Goal: Task Accomplishment & Management: Use online tool/utility

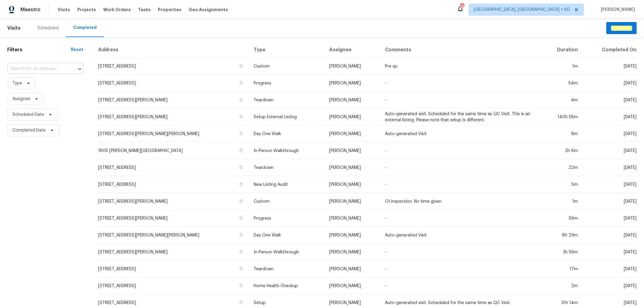
click at [27, 71] on input "text" at bounding box center [36, 68] width 59 height 9
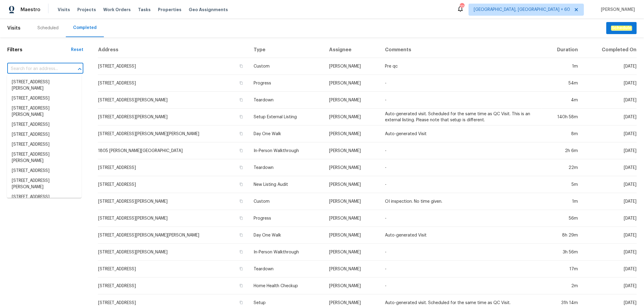
paste input "[STREET_ADDRESS][PERSON_NAME]"
type input "[STREET_ADDRESS][PERSON_NAME]"
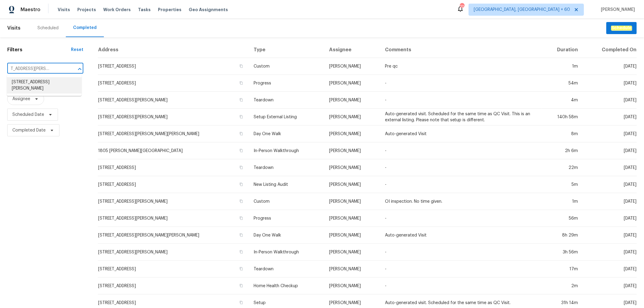
click at [45, 85] on li "[STREET_ADDRESS][PERSON_NAME]" at bounding box center [44, 85] width 75 height 16
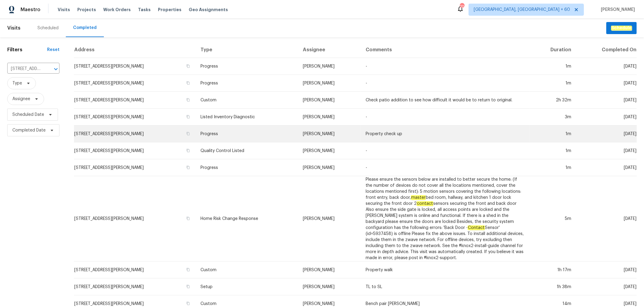
scroll to position [115, 0]
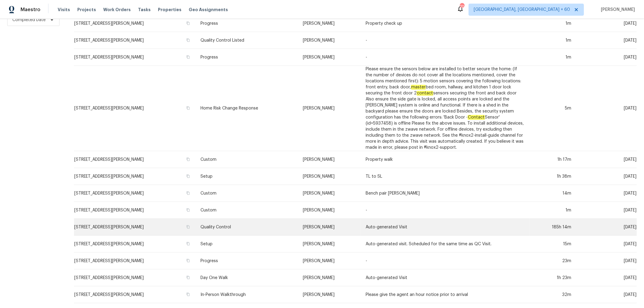
click at [221, 221] on td "Quality Control" at bounding box center [247, 227] width 102 height 17
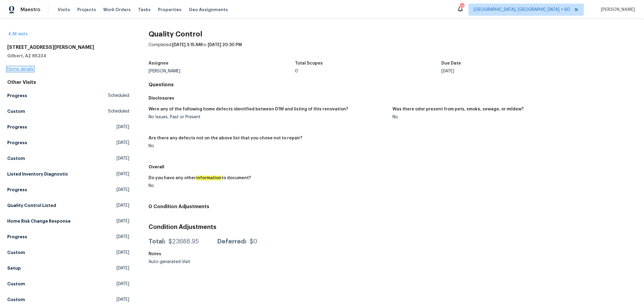
click at [21, 71] on link "Home details" at bounding box center [20, 69] width 26 height 4
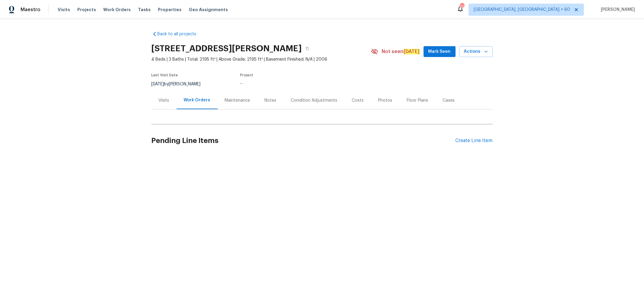
click at [378, 102] on div "Photos" at bounding box center [385, 100] width 14 height 6
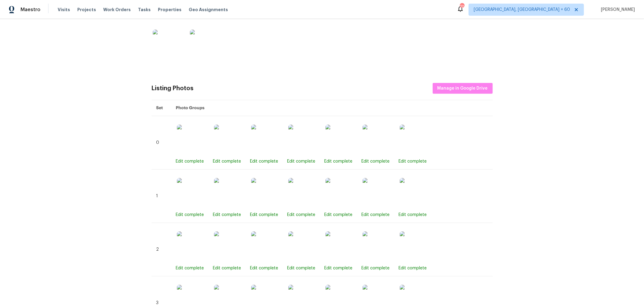
scroll to position [186, 0]
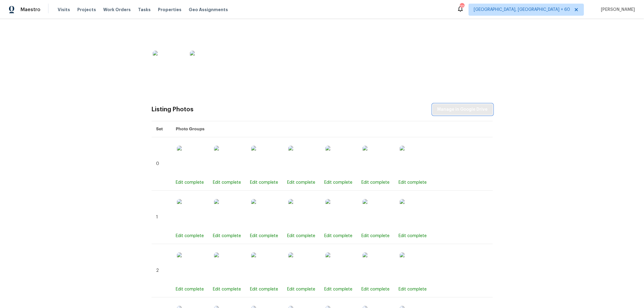
click at [464, 106] on span "Manage in Google Drive" at bounding box center [462, 110] width 50 height 8
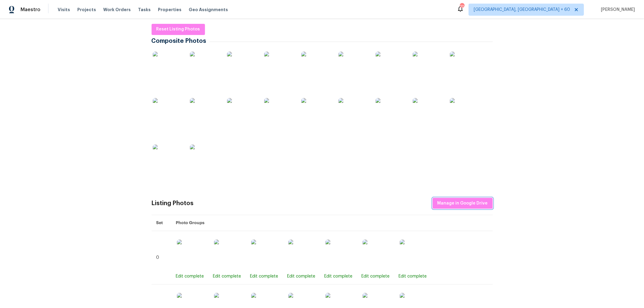
scroll to position [0, 0]
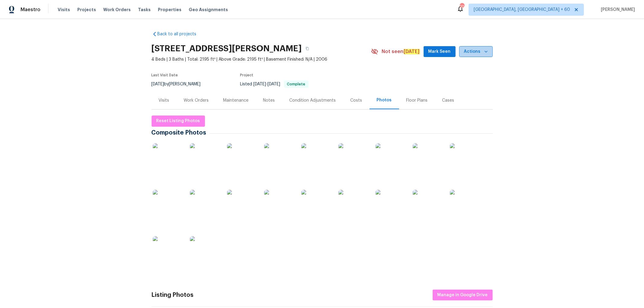
click at [478, 49] on span "Actions" at bounding box center [476, 52] width 24 height 8
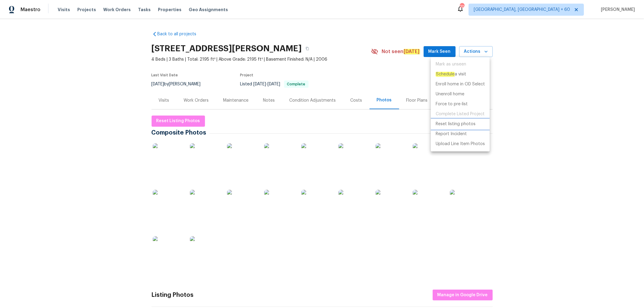
click at [463, 124] on p "Reset listing photos" at bounding box center [455, 124] width 40 height 6
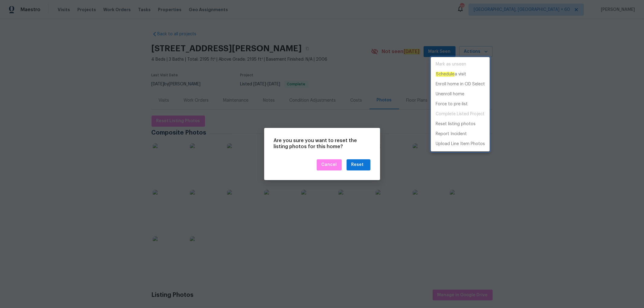
click at [355, 144] on div at bounding box center [322, 154] width 644 height 308
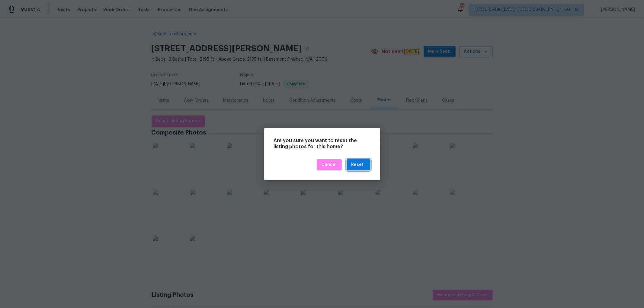
click at [360, 163] on div "Reset" at bounding box center [357, 165] width 12 height 8
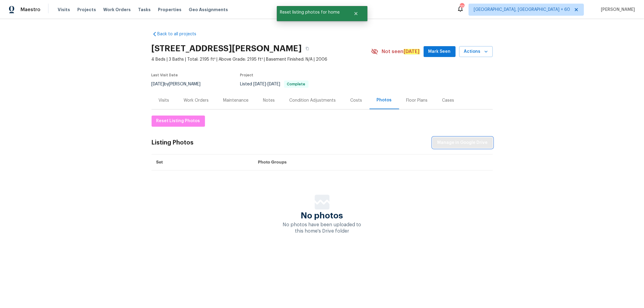
click at [460, 146] on span "Manage in Google Drive" at bounding box center [462, 143] width 50 height 8
